Goal: Task Accomplishment & Management: Manage account settings

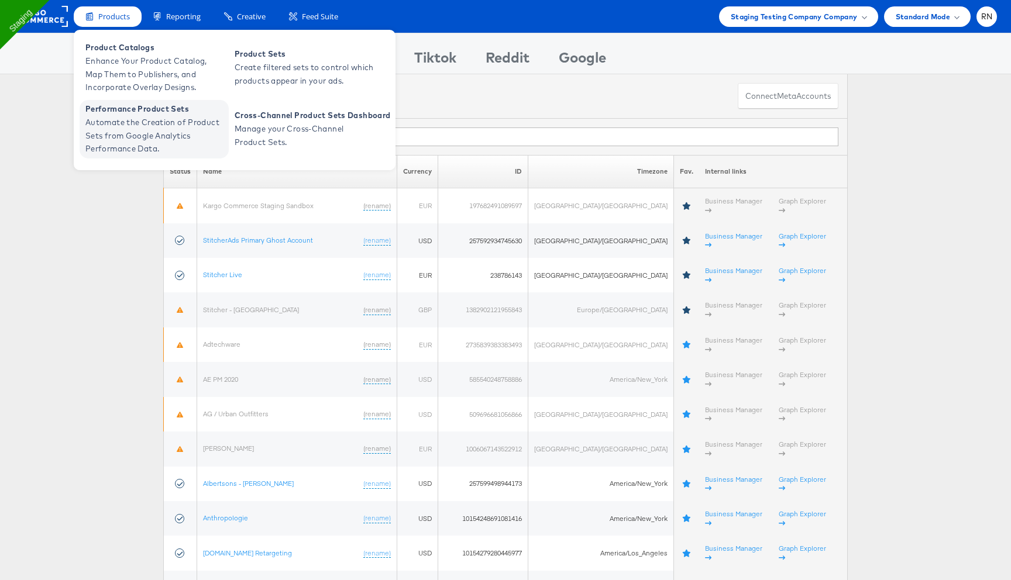
click at [128, 121] on span "Automate the Creation of Product Sets from Google Analytics Performance Data." at bounding box center [155, 136] width 140 height 40
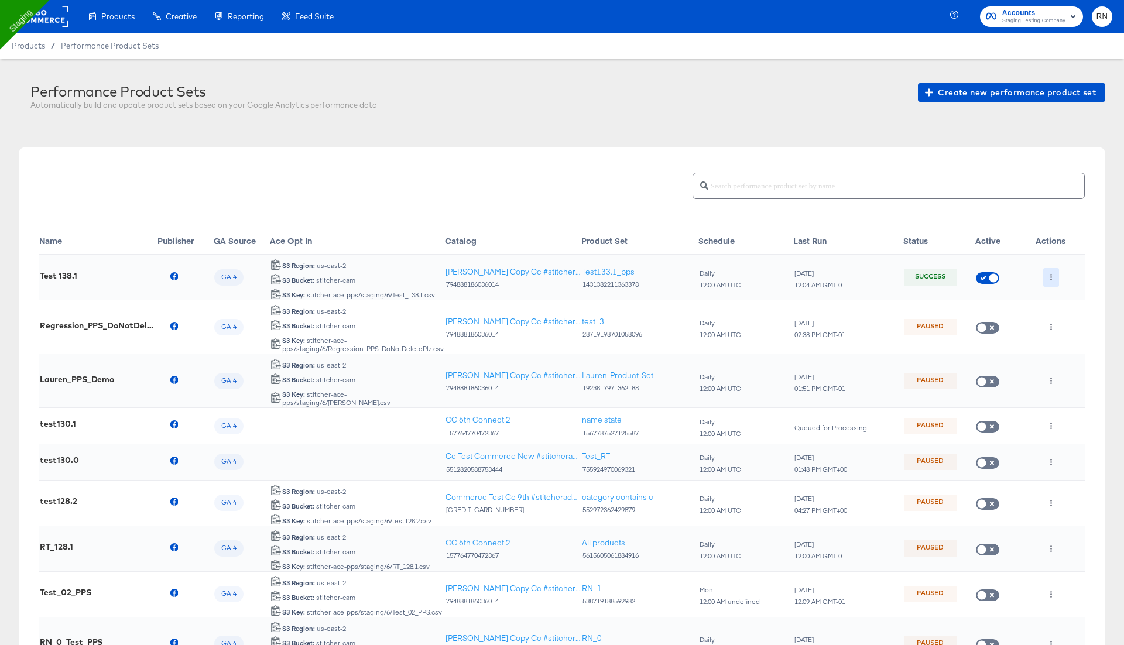
click at [1047, 274] on icon "button" at bounding box center [1050, 277] width 6 height 6
click at [1059, 294] on li "Edit" at bounding box center [1074, 299] width 63 height 19
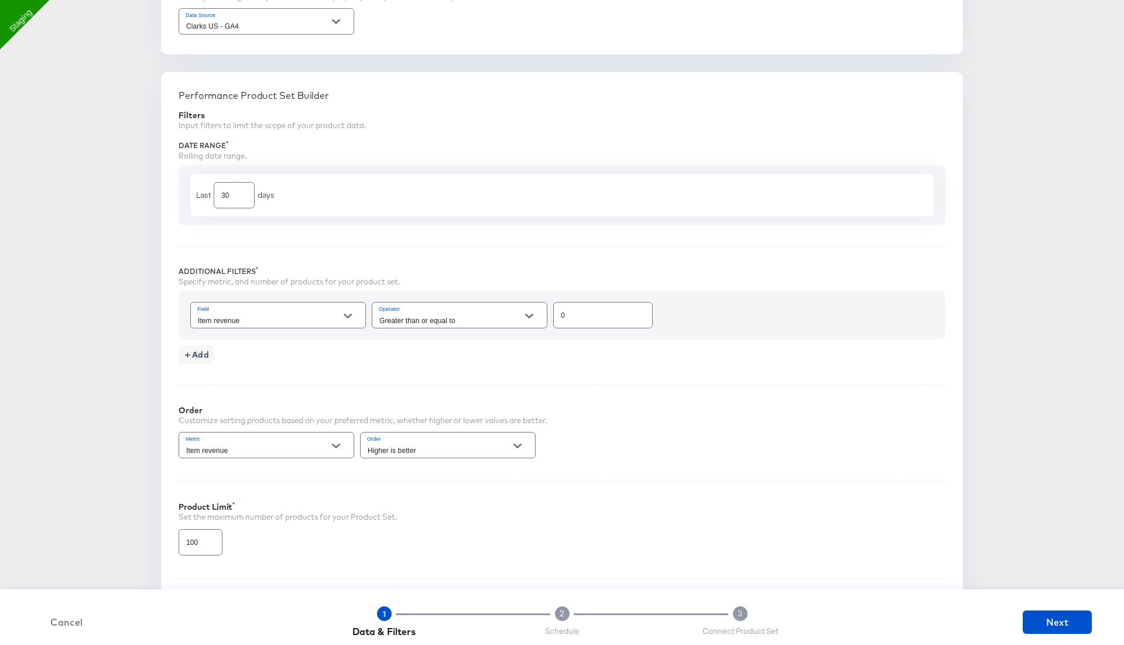
scroll to position [237, 0]
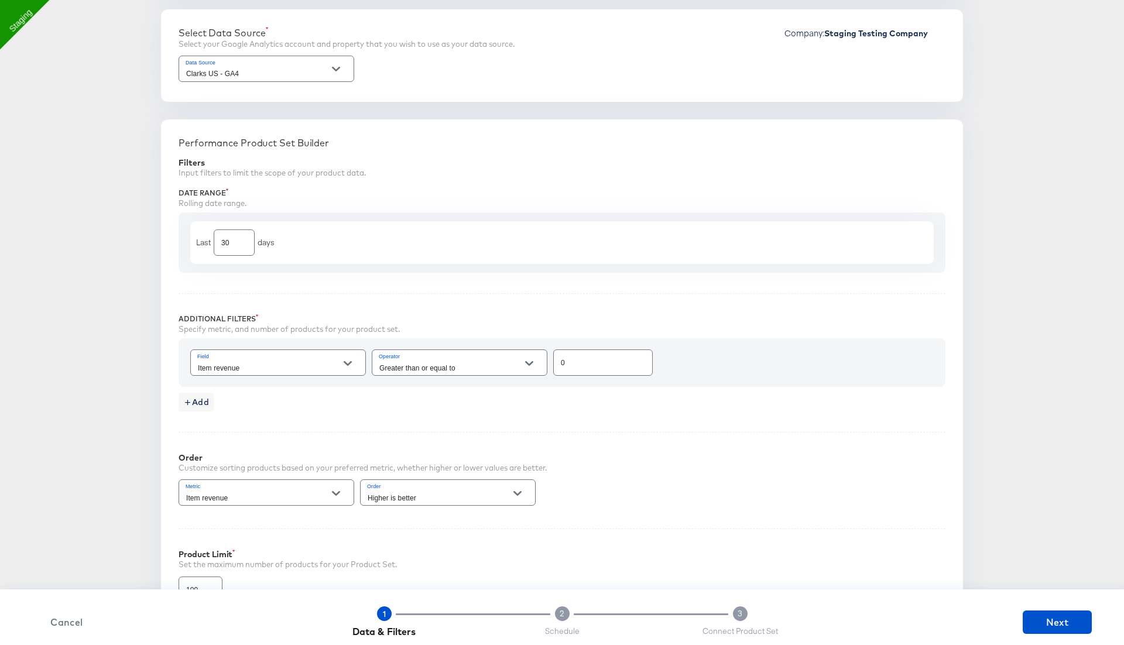
click at [287, 56] on div "Data Source Clarks US - GA4" at bounding box center [266, 69] width 176 height 26
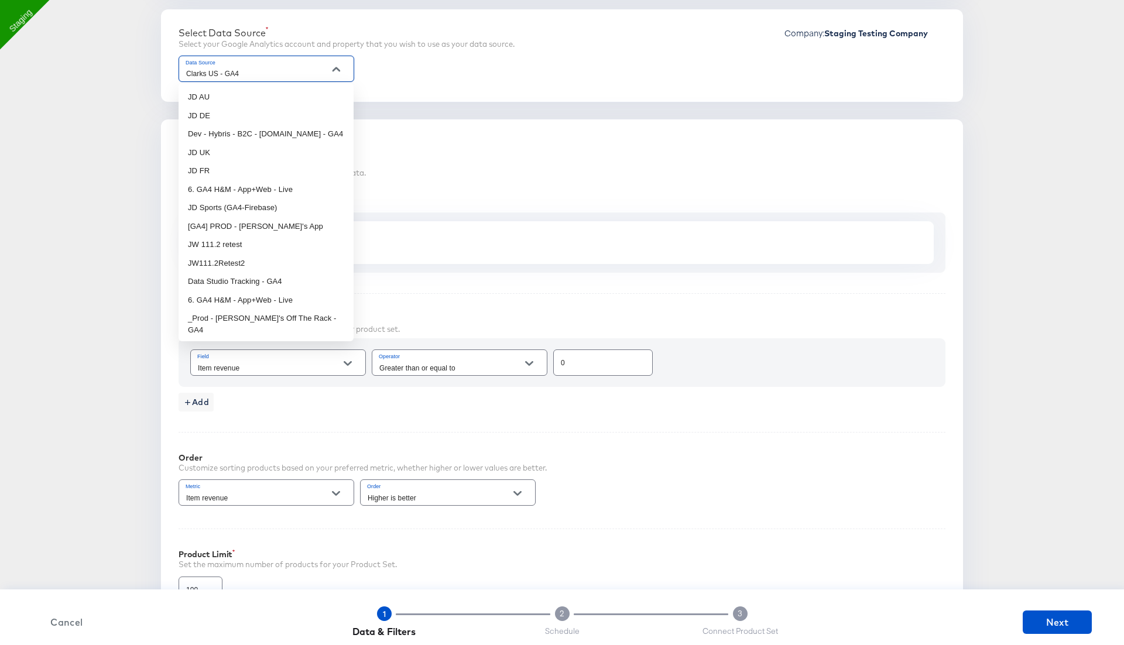
click at [288, 75] on input "Clarks US - GA4" at bounding box center [257, 73] width 147 height 13
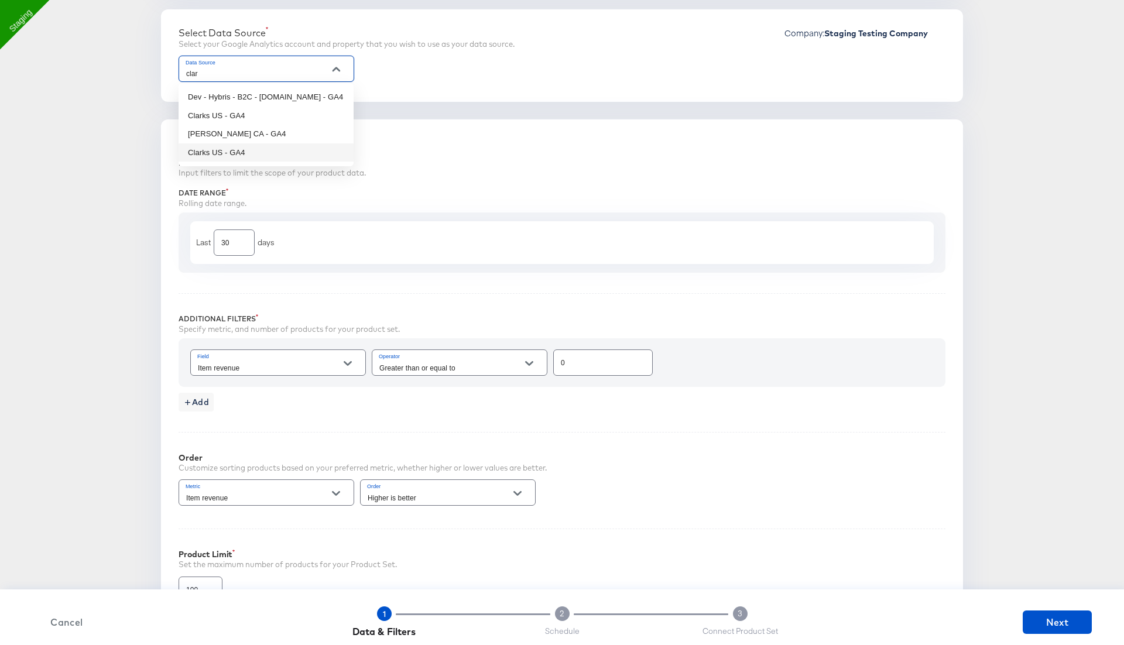
click at [264, 144] on li "Clarks US - GA4" at bounding box center [265, 152] width 175 height 19
type input "Clarks US - GA4"
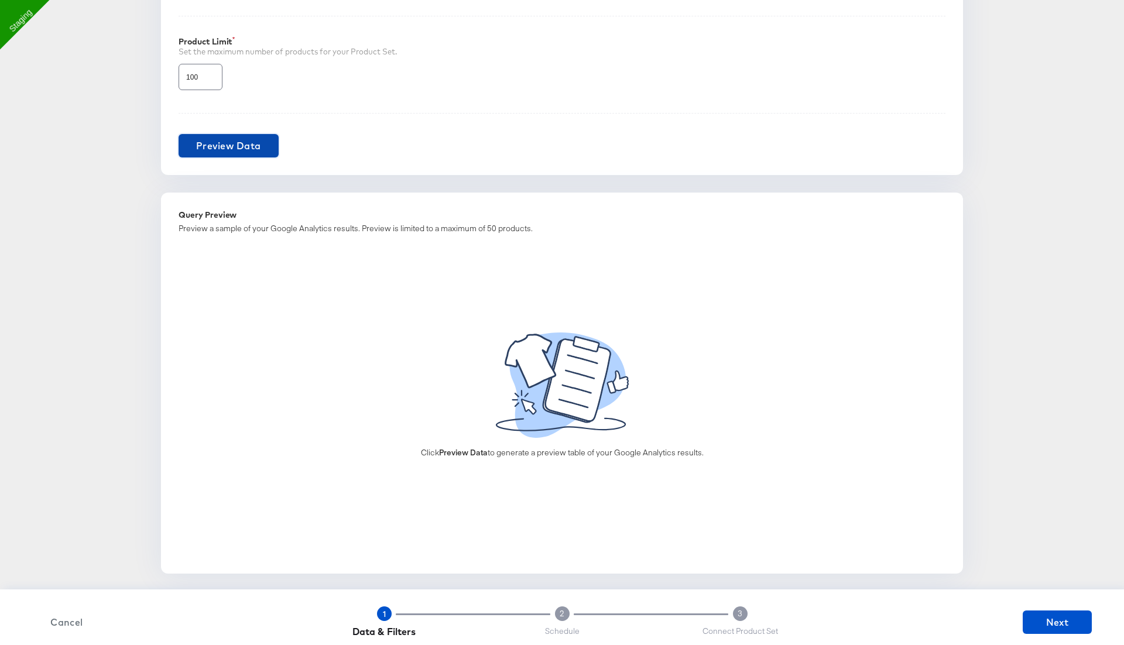
click at [262, 140] on button "Preview Data" at bounding box center [228, 145] width 100 height 23
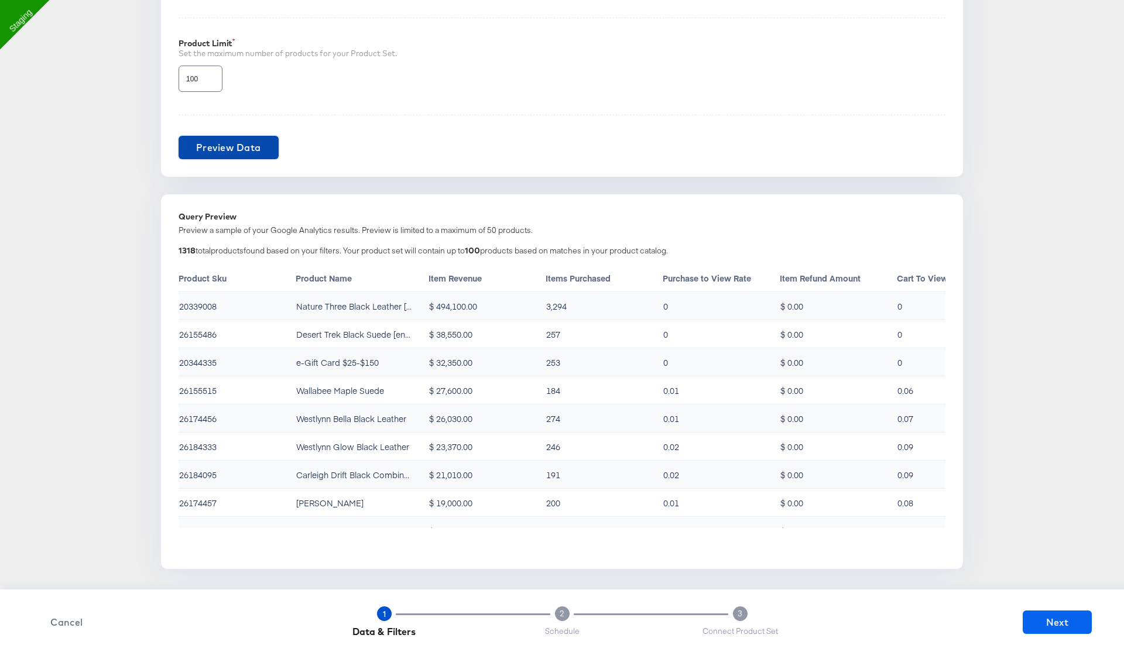
scroll to position [744, 0]
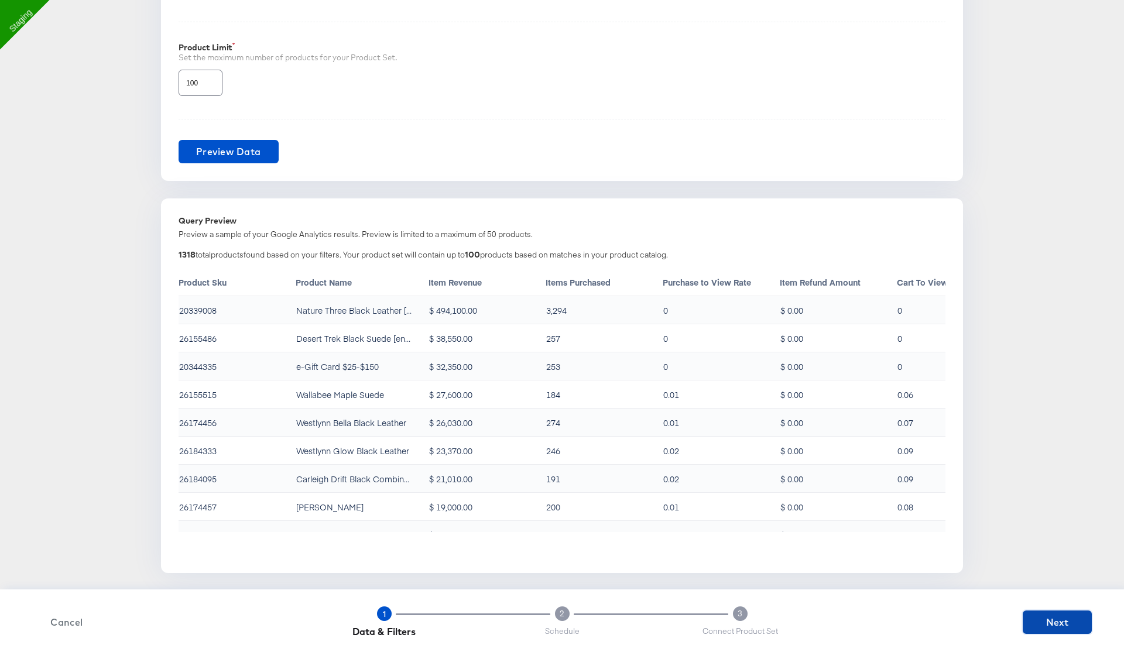
click at [1054, 624] on span "Next" at bounding box center [1057, 622] width 60 height 16
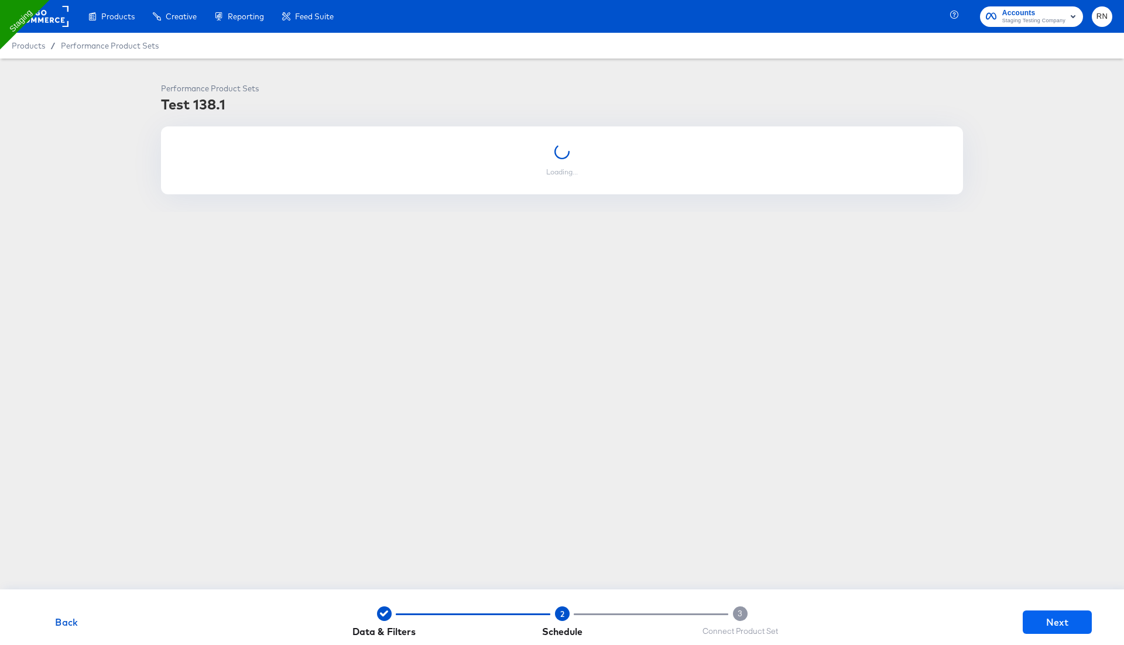
scroll to position [0, 0]
click at [1054, 624] on span "Next" at bounding box center [1057, 622] width 60 height 16
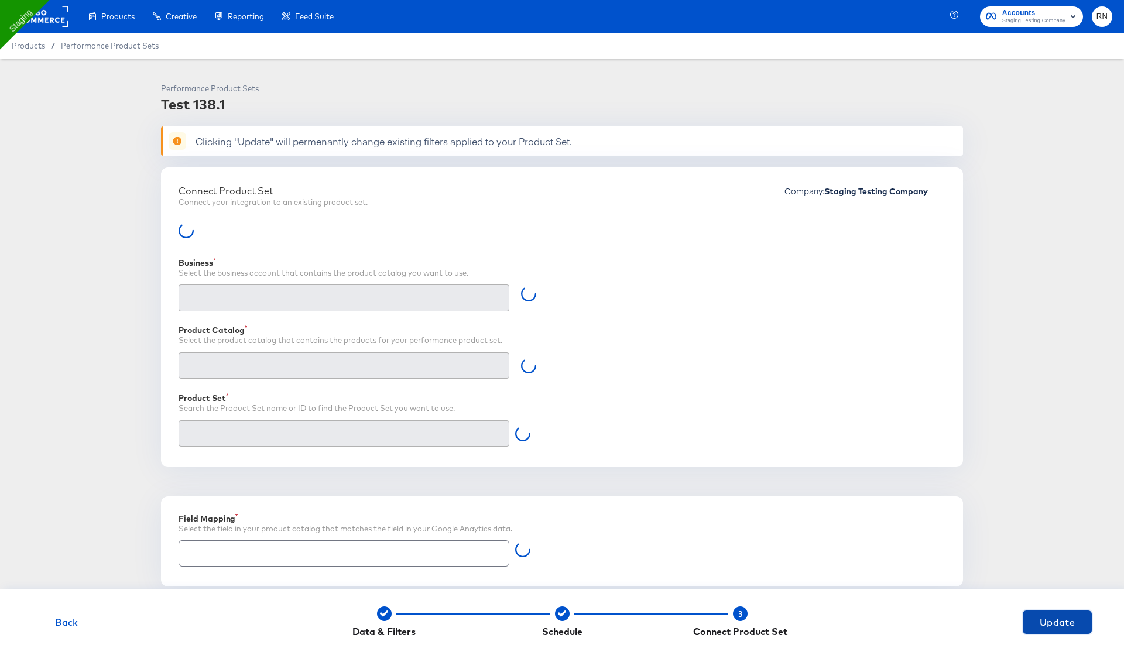
type input "Retailer product group ID"
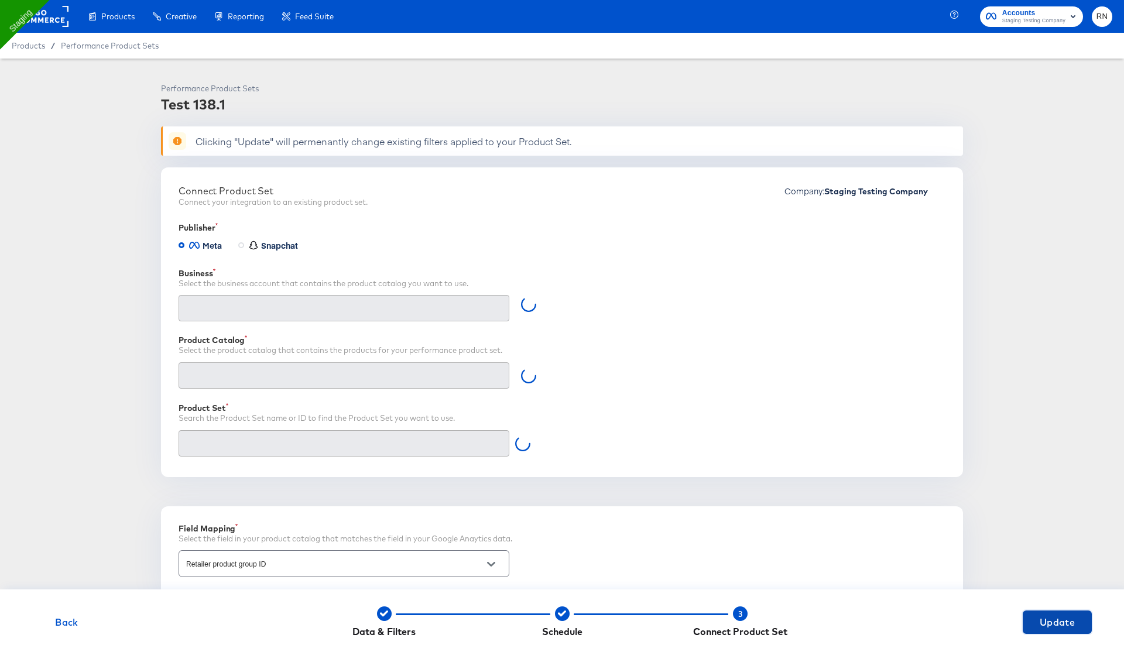
type input "Ghost Business StitcherAds (257579378080319)"
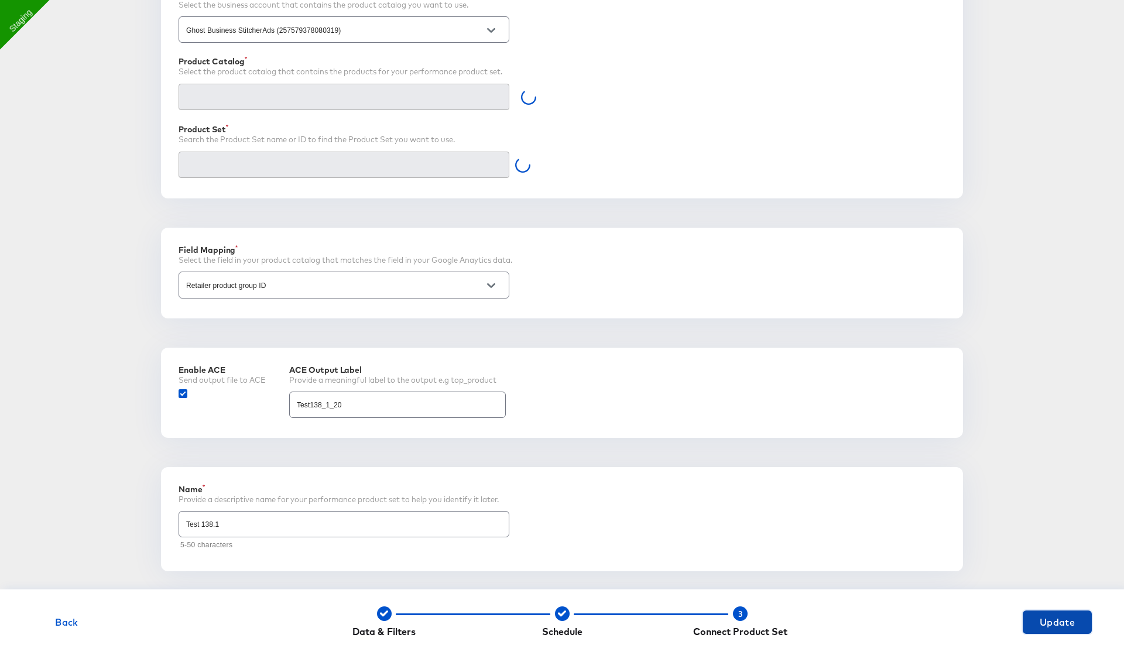
type input "Test133.1_pps (1431382211363378)"
click at [298, 286] on input "Retailer product group ID" at bounding box center [335, 286] width 302 height 13
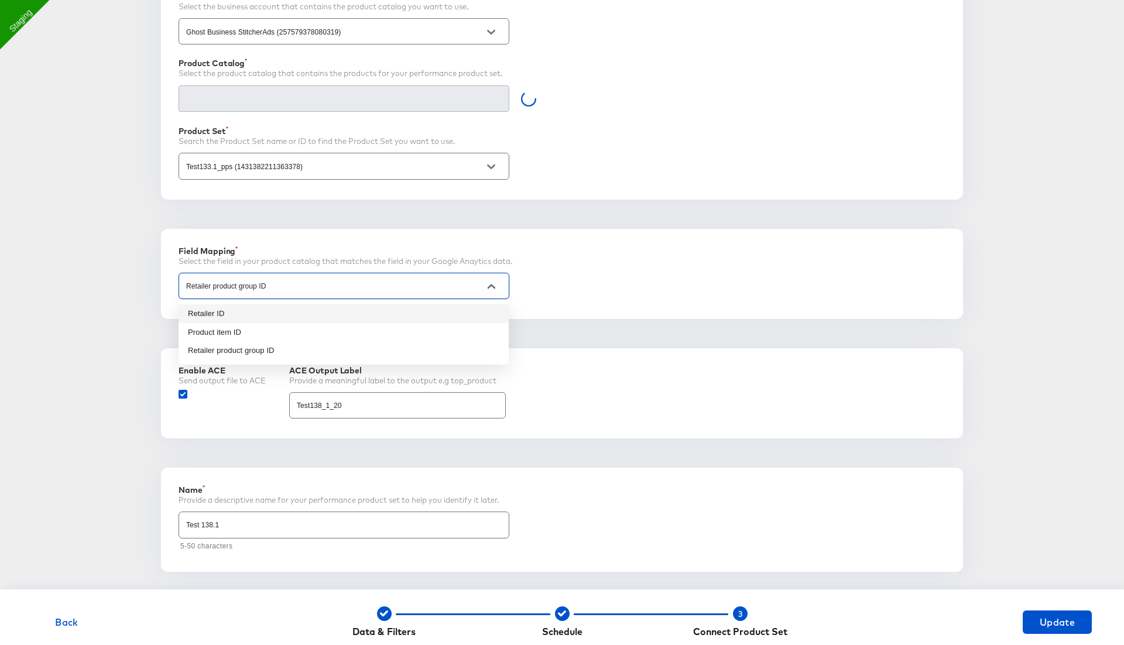
click at [279, 319] on li "Retailer ID" at bounding box center [343, 313] width 330 height 19
type input "Retailer ID"
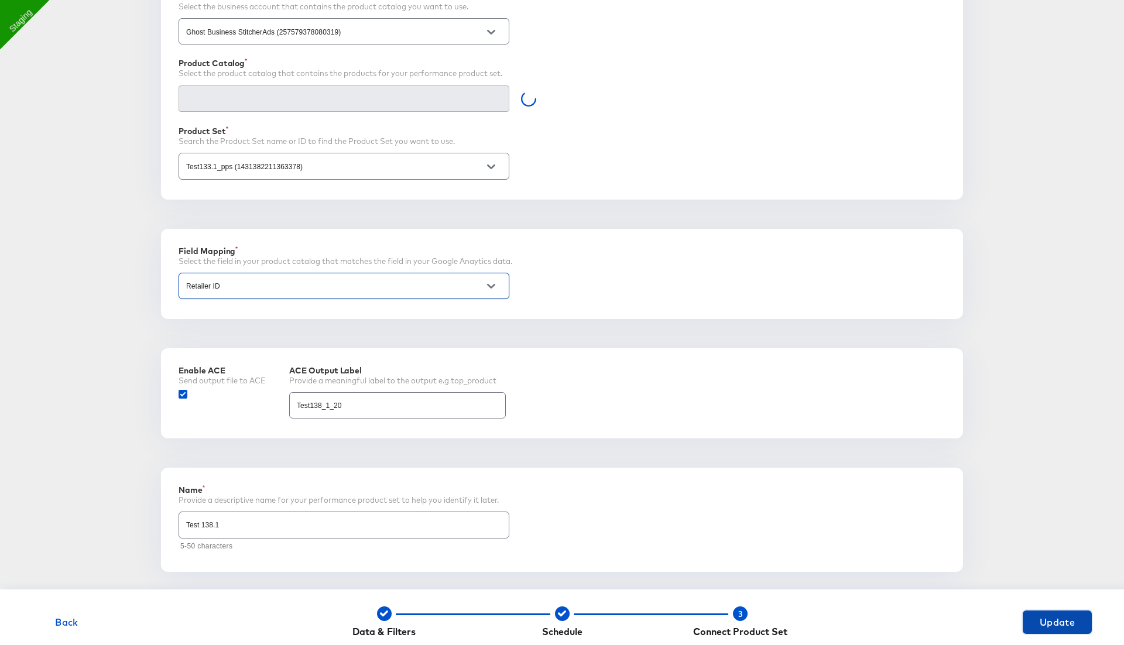
click at [1042, 626] on span "Update" at bounding box center [1057, 622] width 60 height 16
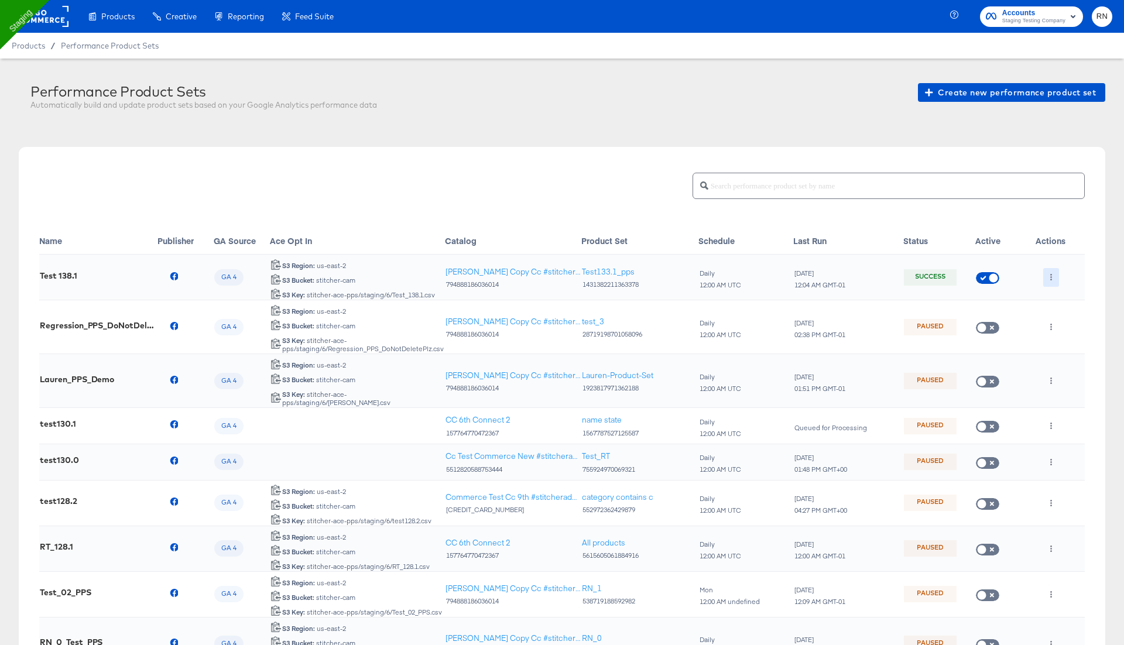
click at [1047, 274] on icon "button" at bounding box center [1050, 277] width 6 height 6
click at [1064, 335] on li "Run Now" at bounding box center [1074, 338] width 63 height 19
drag, startPoint x: 645, startPoint y: 270, endPoint x: 578, endPoint y: 269, distance: 67.3
click at [578, 269] on tr "Test 138.1 GA 4 us-east-2 S3 Region: us-east-2 stitcher-cam S3 Bucket: stitcher…" at bounding box center [561, 278] width 1045 height 46
copy tr "t-catalog #keep 794888186036014 Test133.1_pps"
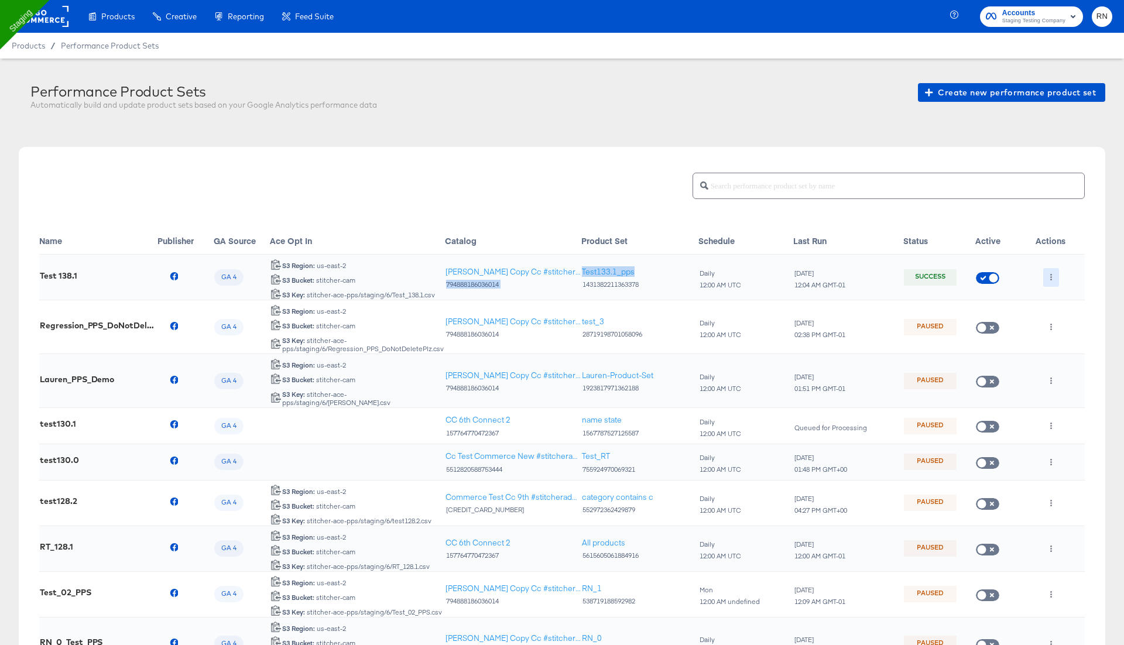
click at [1051, 278] on icon "button" at bounding box center [1050, 277] width 6 height 6
click at [1061, 336] on li "Run Now" at bounding box center [1074, 338] width 63 height 19
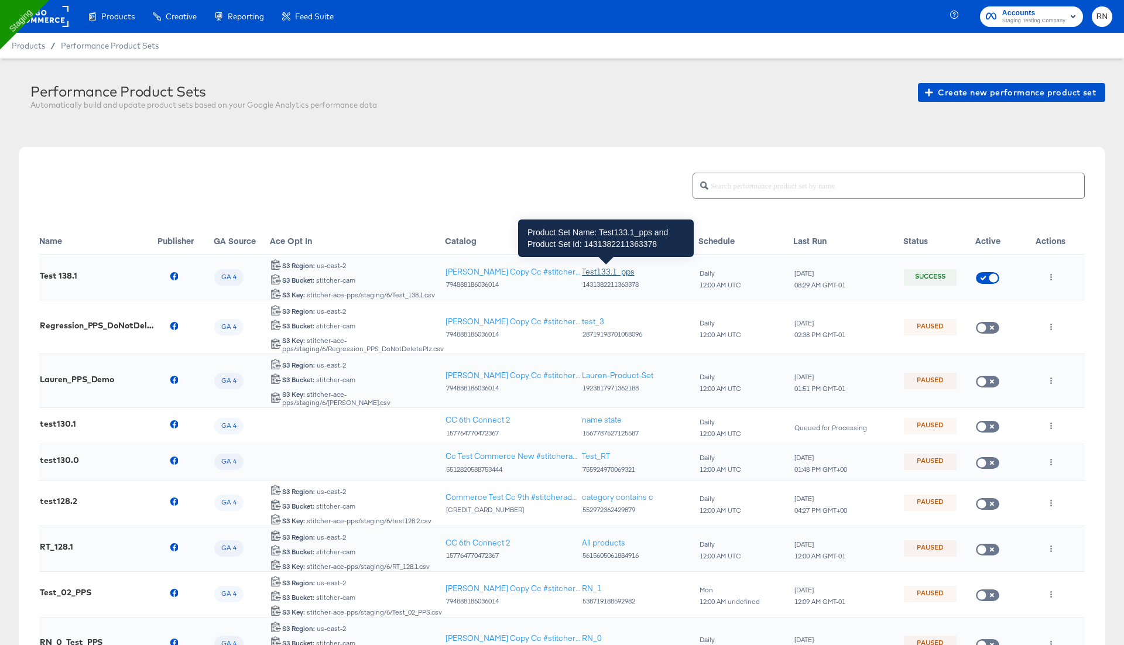
click at [620, 267] on div "Test133.1_pps" at bounding box center [608, 271] width 53 height 11
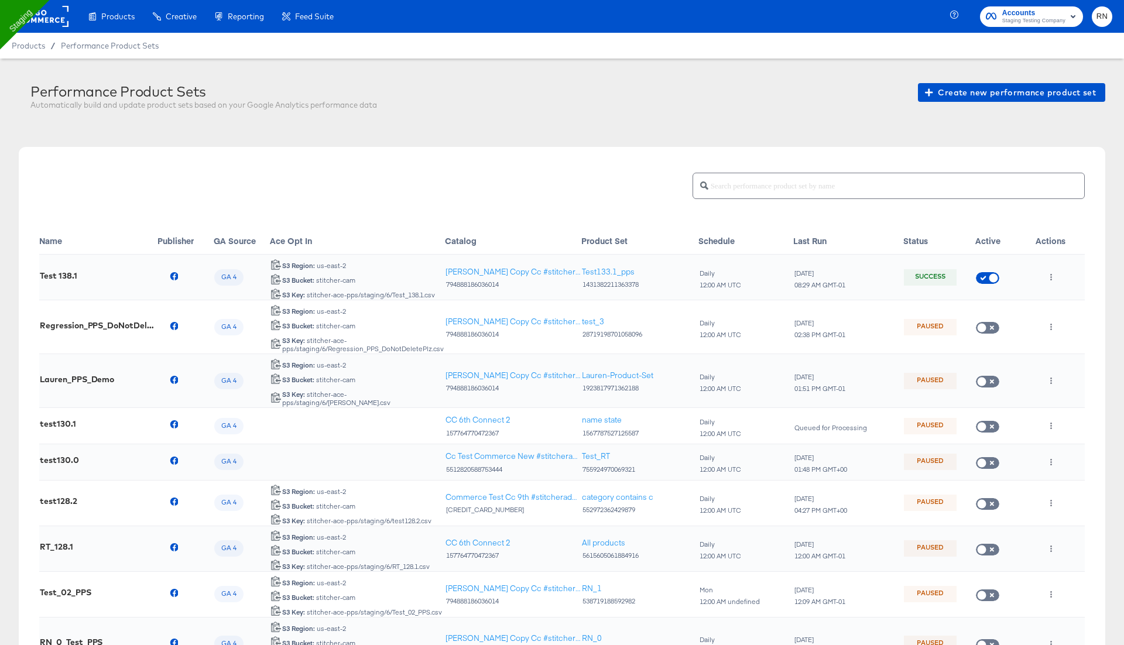
click at [44, 23] on rect at bounding box center [42, 16] width 54 height 21
